Goal: Task Accomplishment & Management: Use online tool/utility

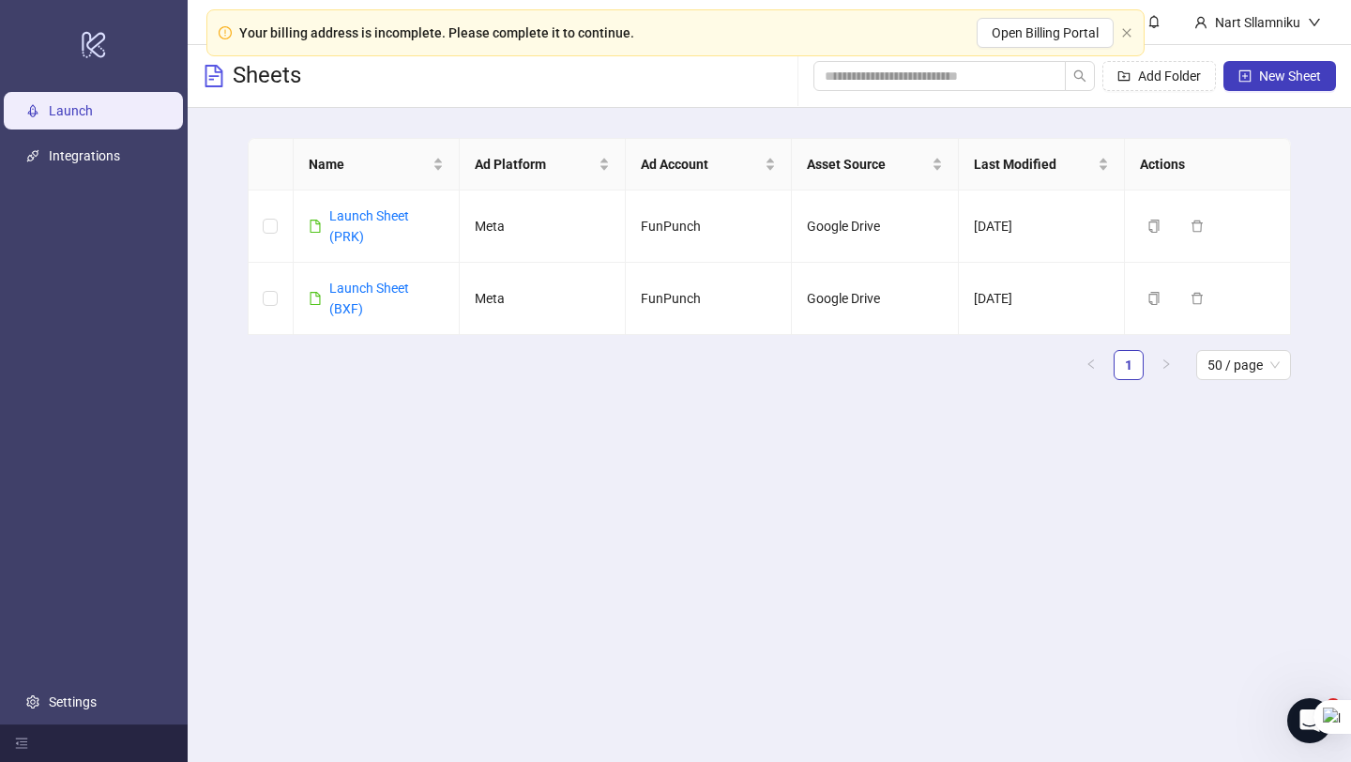
click at [819, 507] on main "Nart Sllamniku Sheets Add Folder New Sheet Name Ad Platform Ad Account Asset So…" at bounding box center [769, 381] width 1163 height 762
click at [360, 293] on link "Launch Sheet (BXF)" at bounding box center [369, 298] width 80 height 36
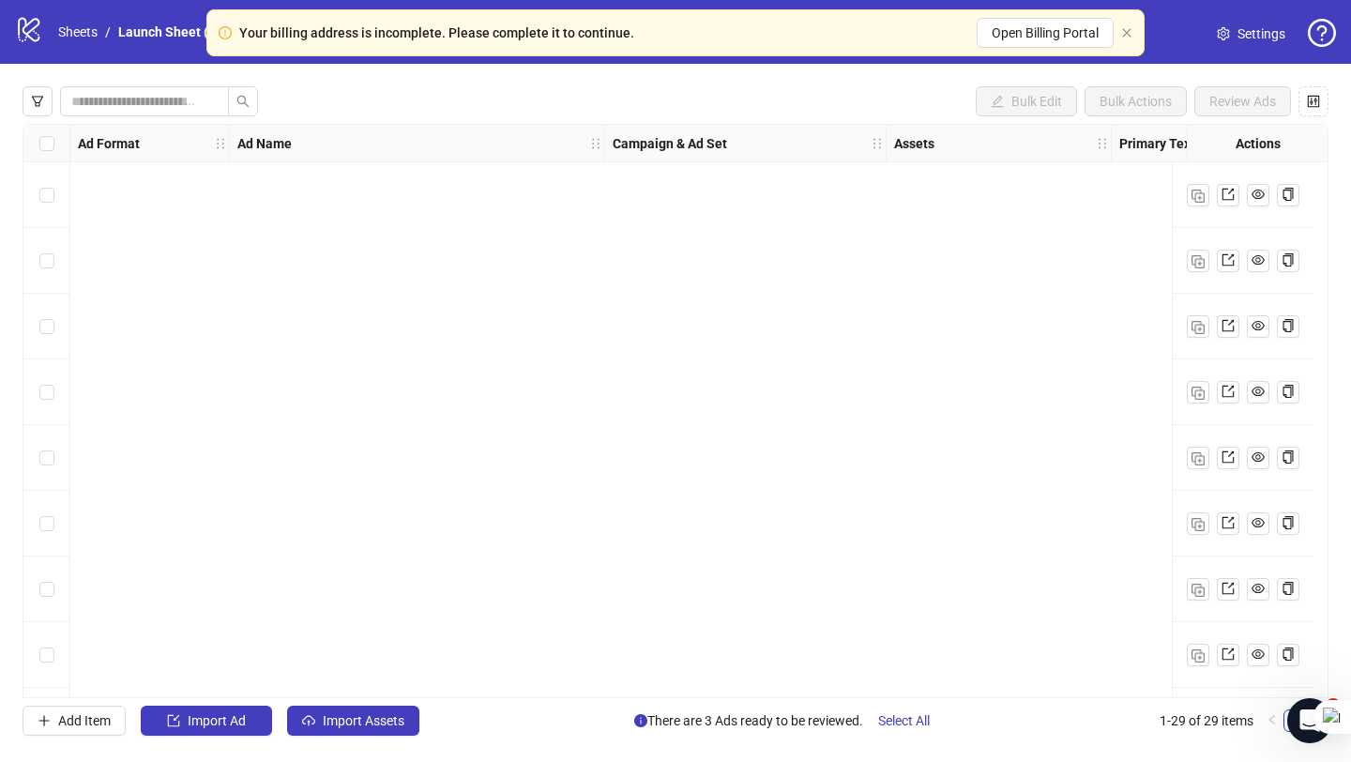
scroll to position [1377, 0]
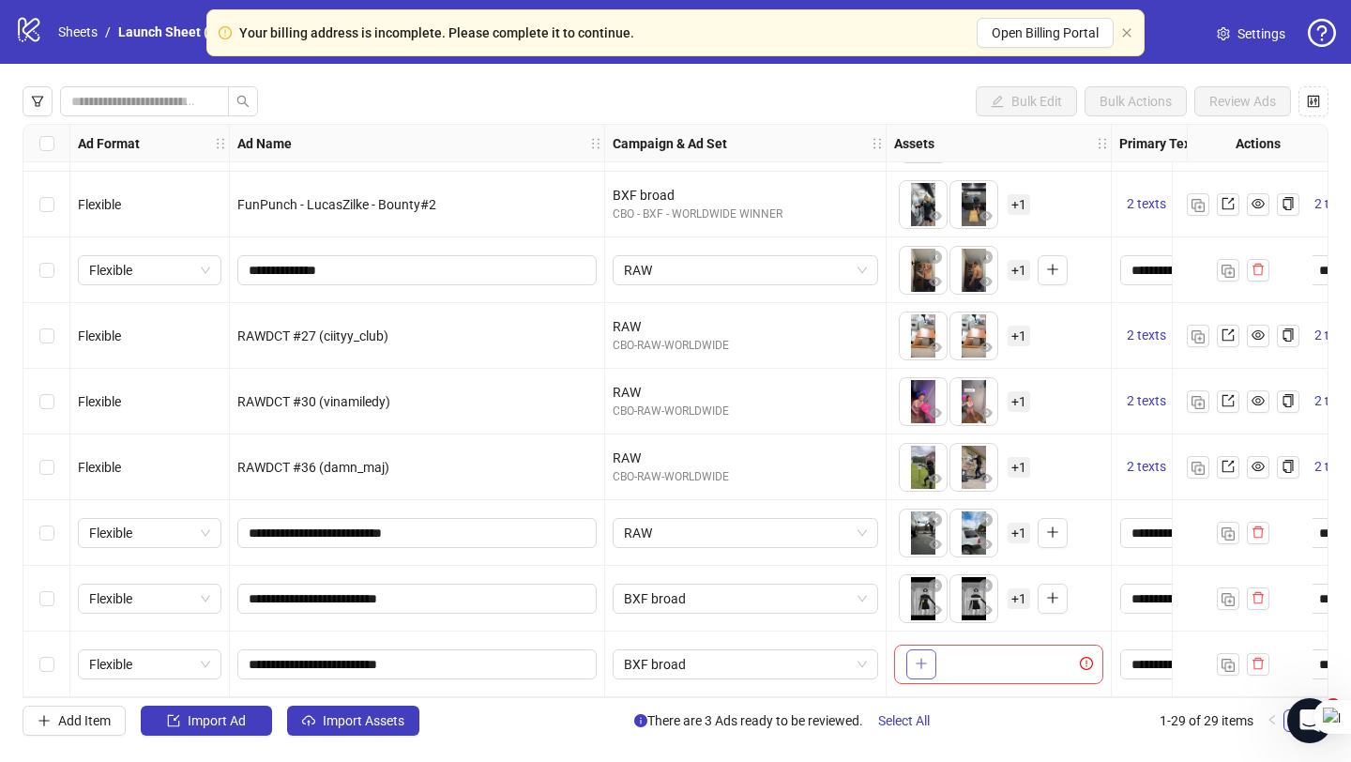
click at [917, 661] on icon "plus" at bounding box center [920, 663] width 13 height 13
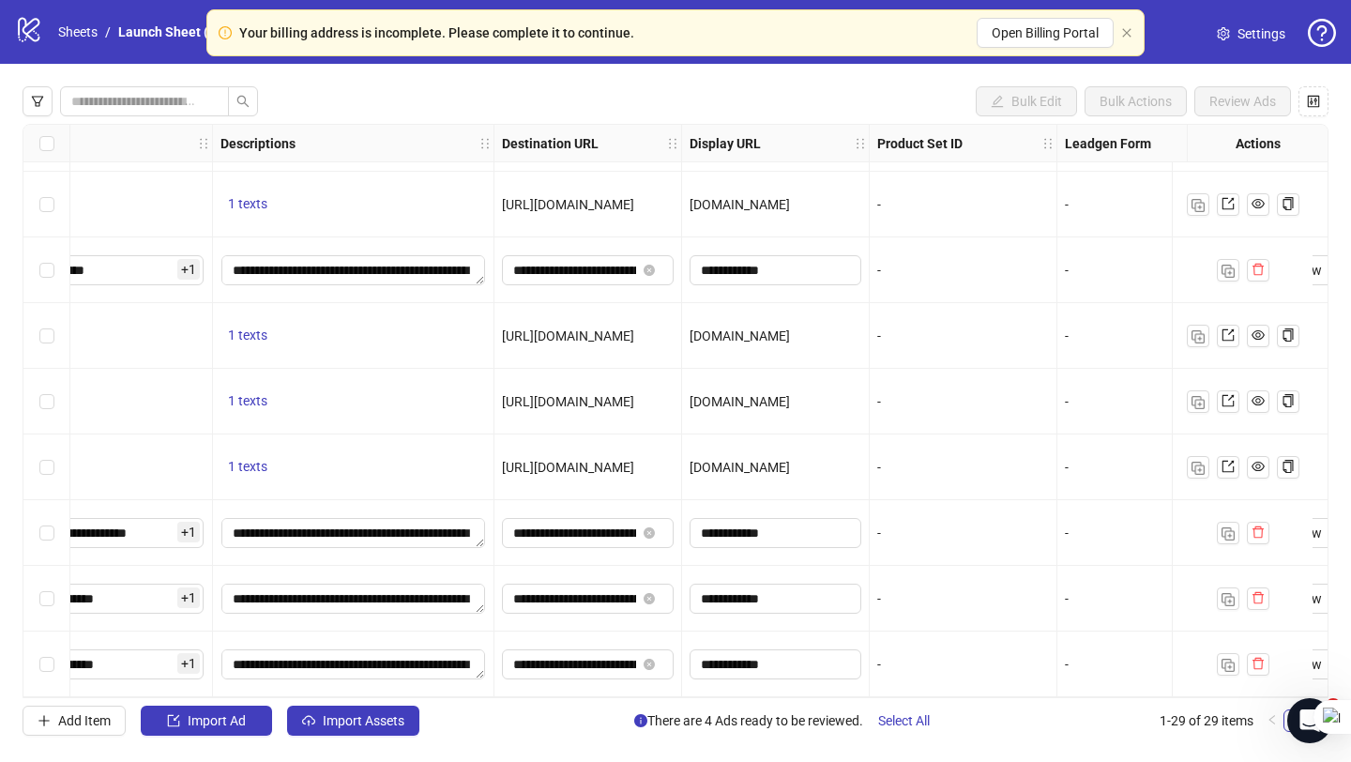
scroll to position [1376, 1373]
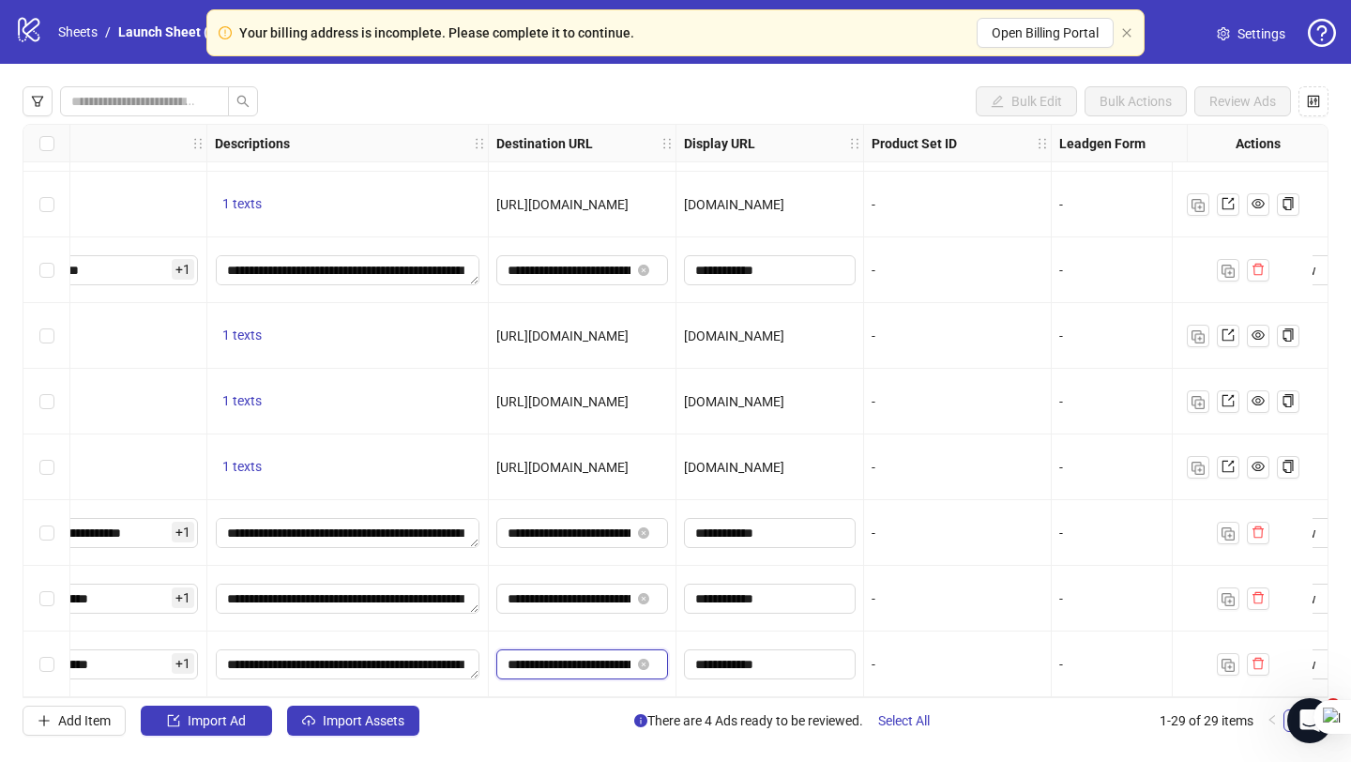
click at [607, 654] on input "**********" at bounding box center [568, 664] width 123 height 21
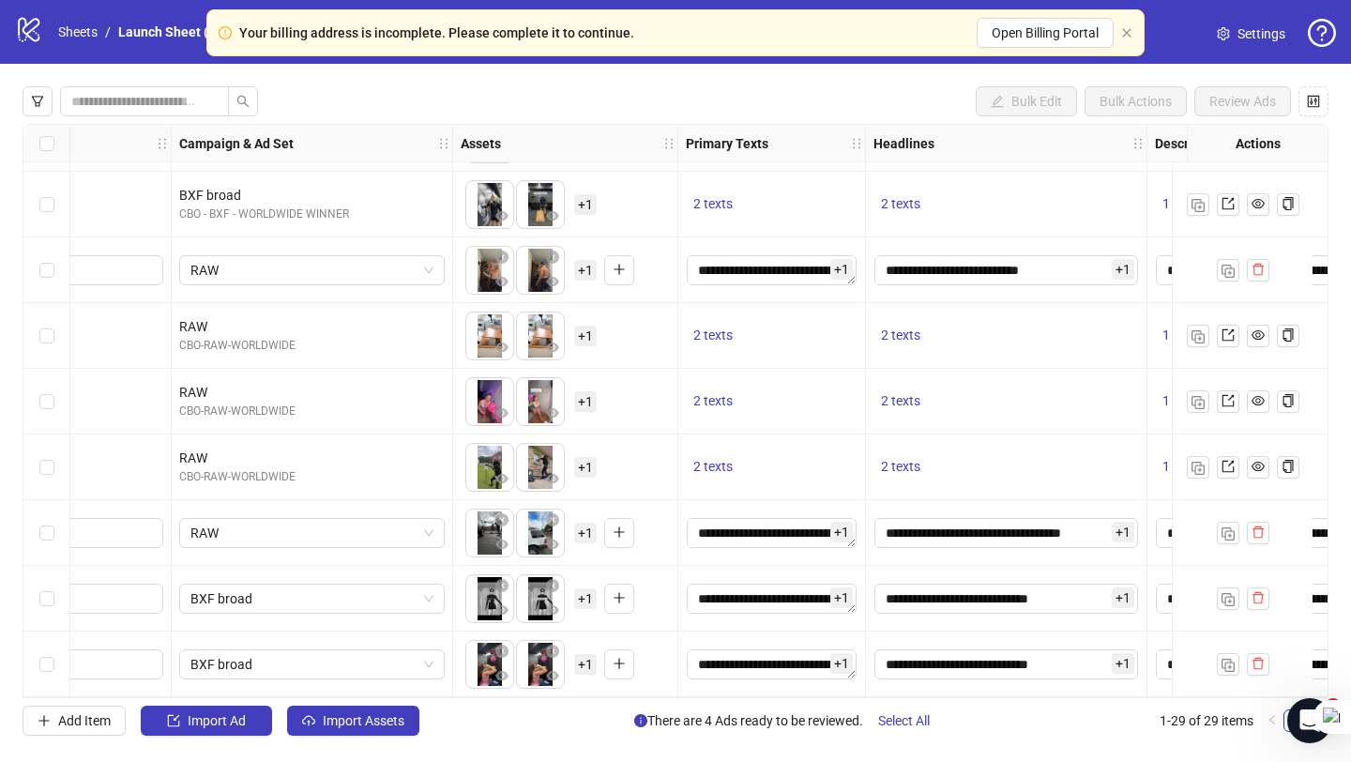
scroll to position [1377, 464]
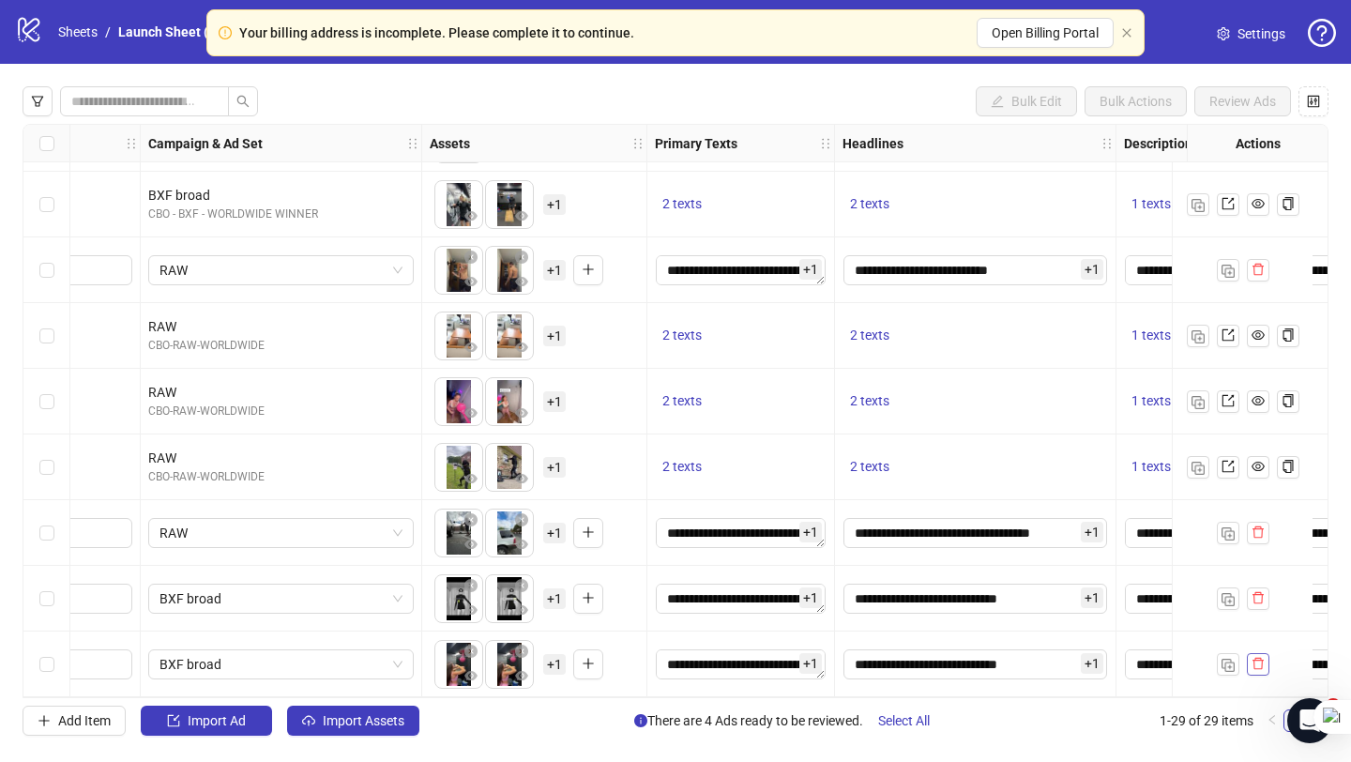
click at [1260, 661] on icon "delete" at bounding box center [1257, 663] width 13 height 13
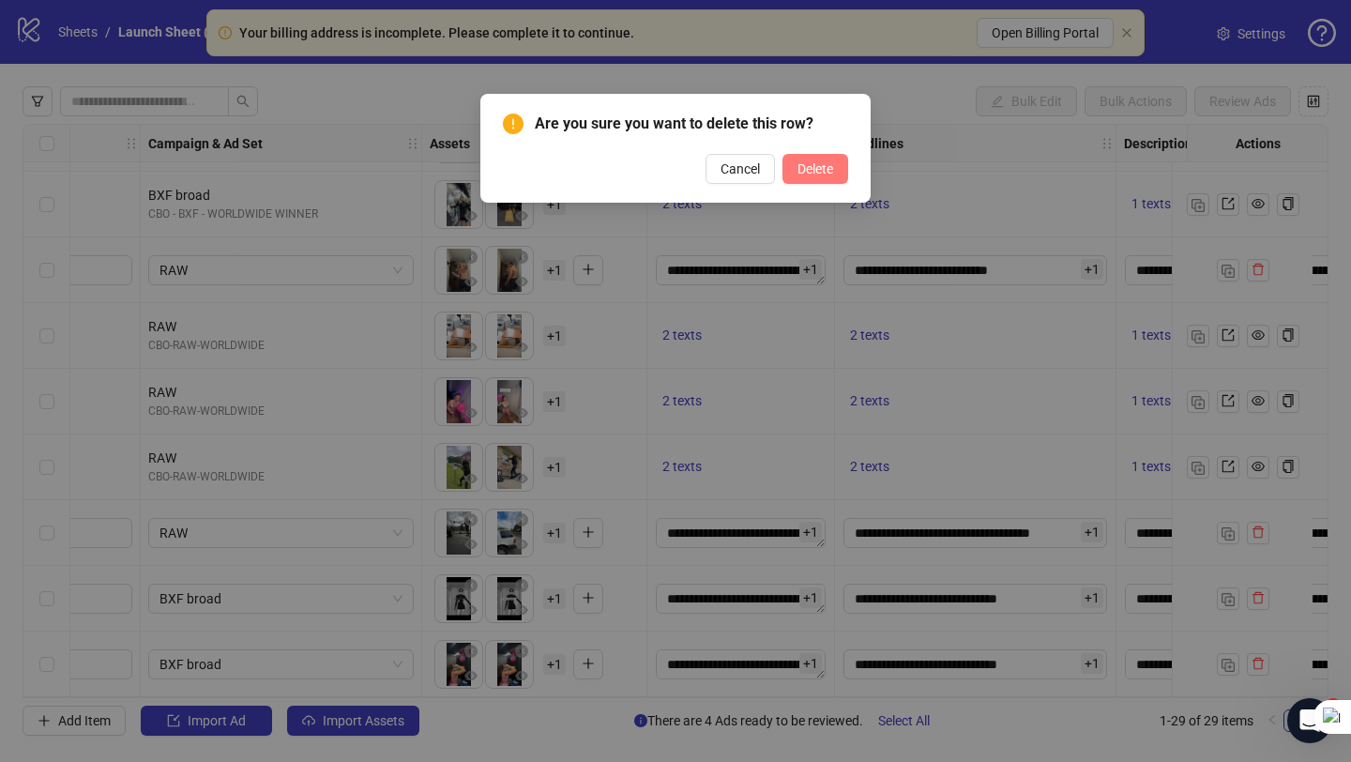
click at [832, 172] on span "Delete" at bounding box center [815, 168] width 36 height 15
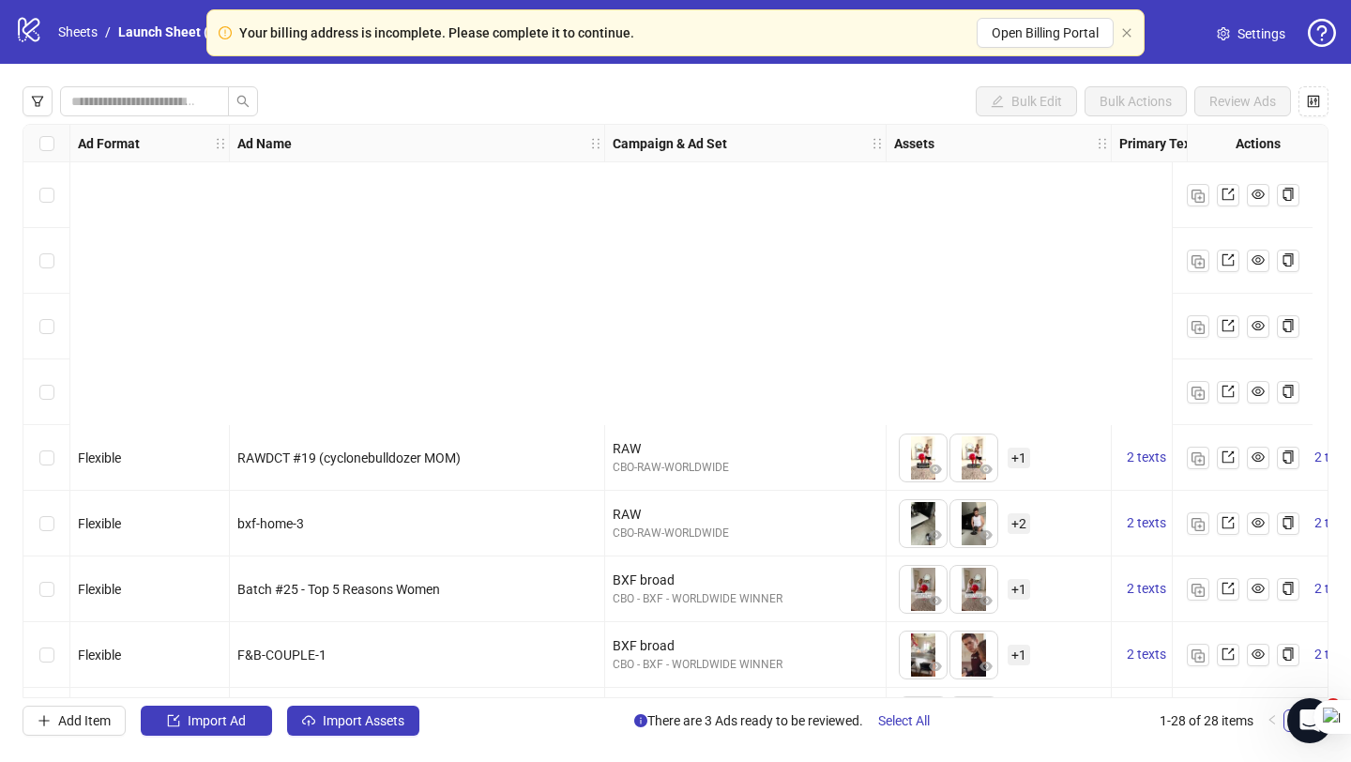
scroll to position [599, 0]
